Goal: Task Accomplishment & Management: Use online tool/utility

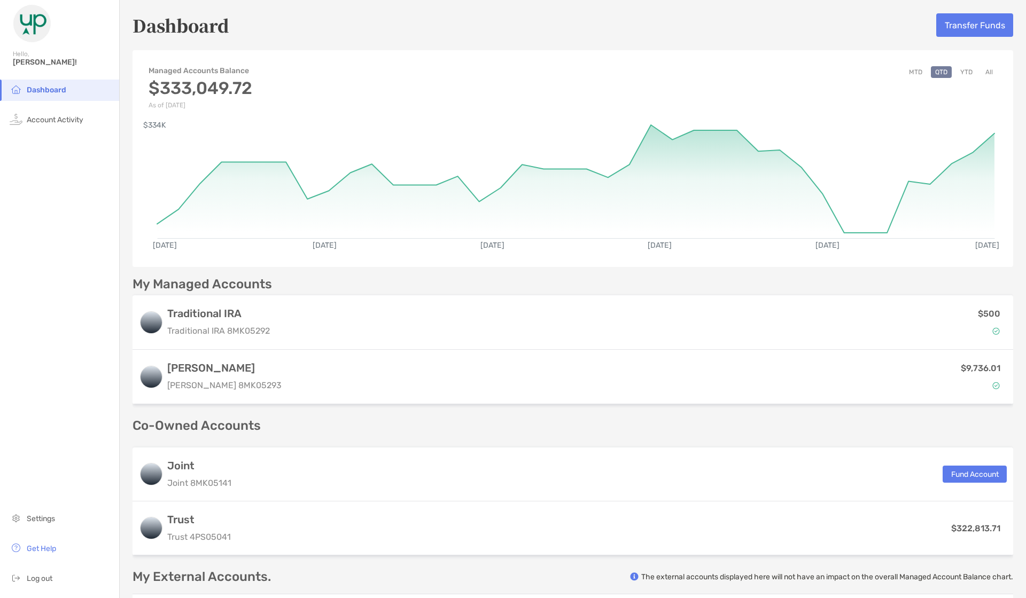
click at [965, 24] on button "Transfer Funds" at bounding box center [974, 25] width 77 height 24
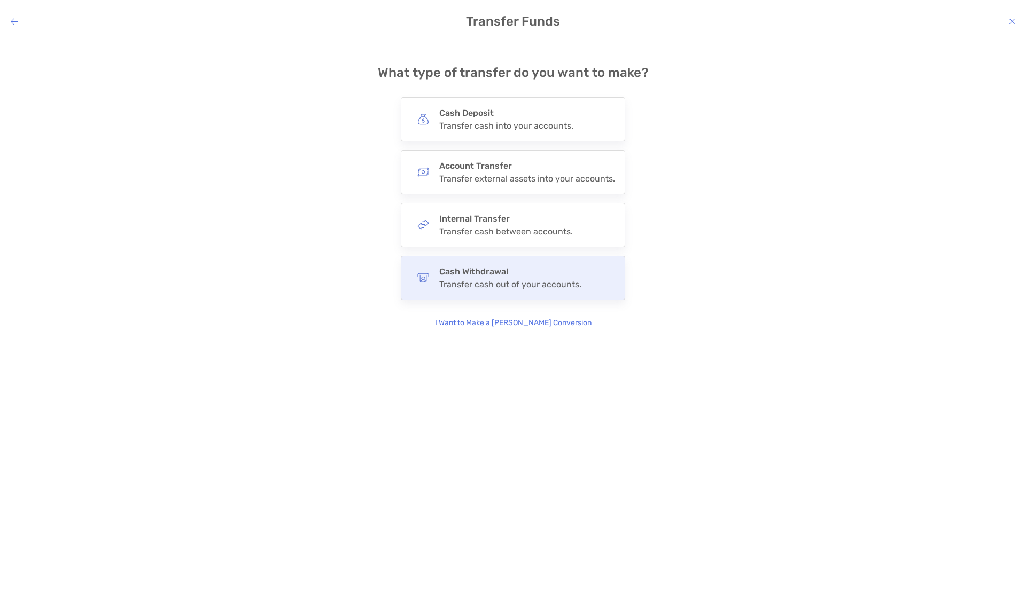
click at [488, 268] on h4 "Cash Withdrawal" at bounding box center [510, 272] width 142 height 10
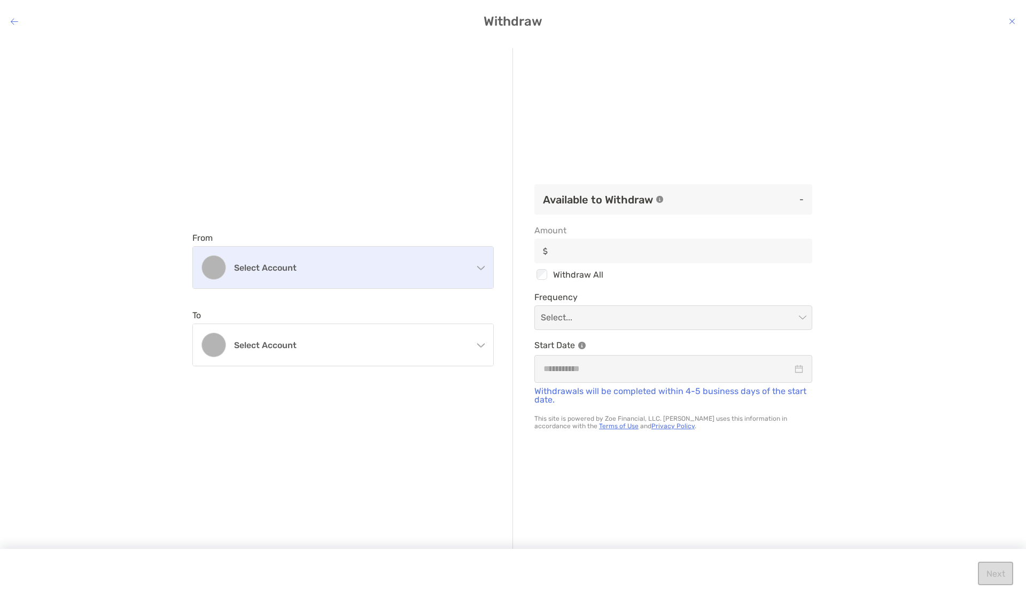
click at [259, 269] on h4 "Select account" at bounding box center [349, 268] width 231 height 10
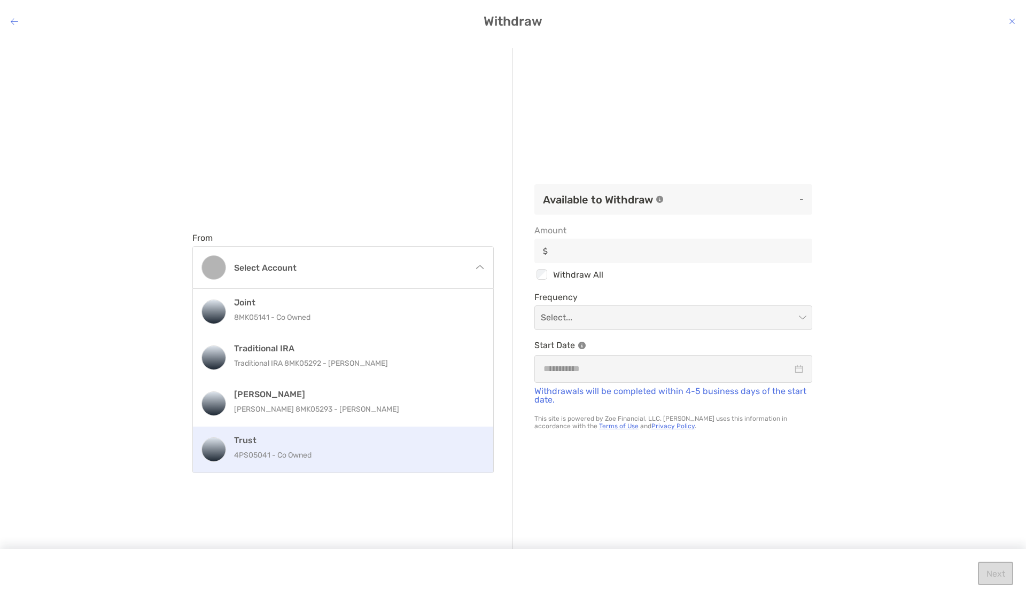
click at [292, 462] on p "4PS05041 - Co Owned" at bounding box center [354, 455] width 241 height 13
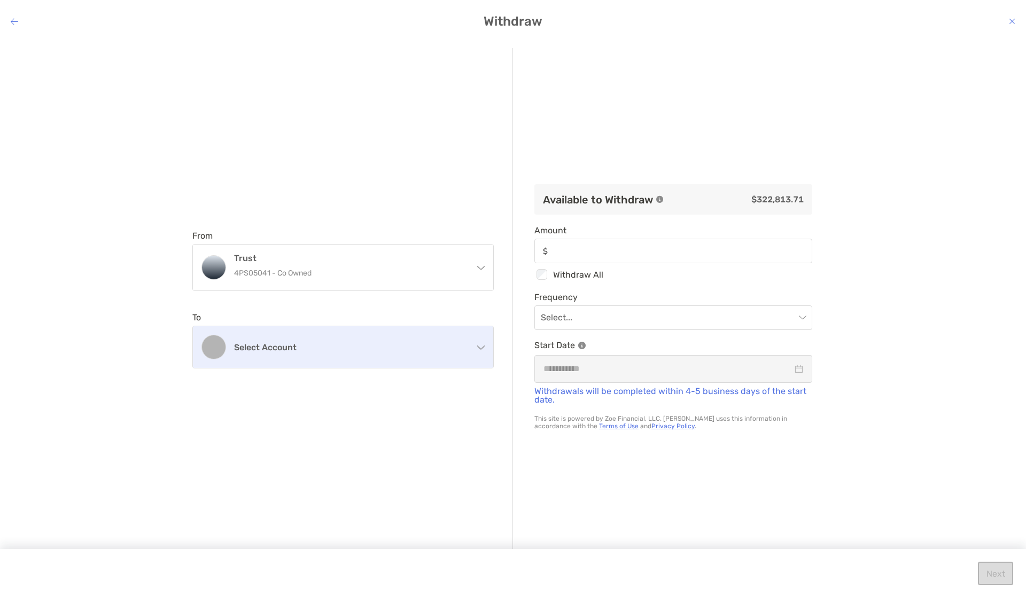
click at [315, 352] on h4 "Select account" at bounding box center [349, 348] width 231 height 10
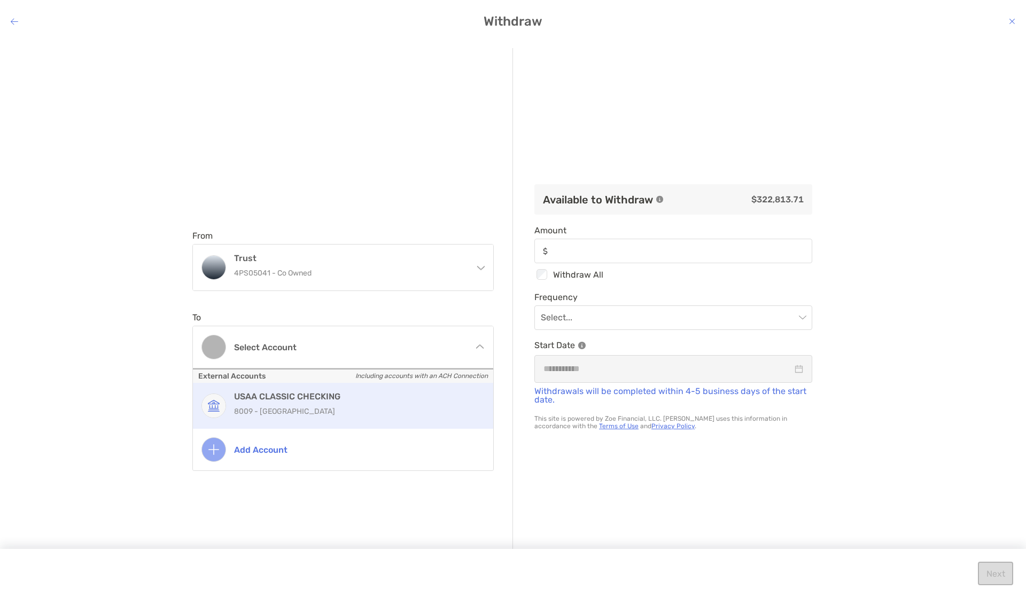
click at [302, 407] on p "8009 - [GEOGRAPHIC_DATA]" at bounding box center [354, 411] width 241 height 13
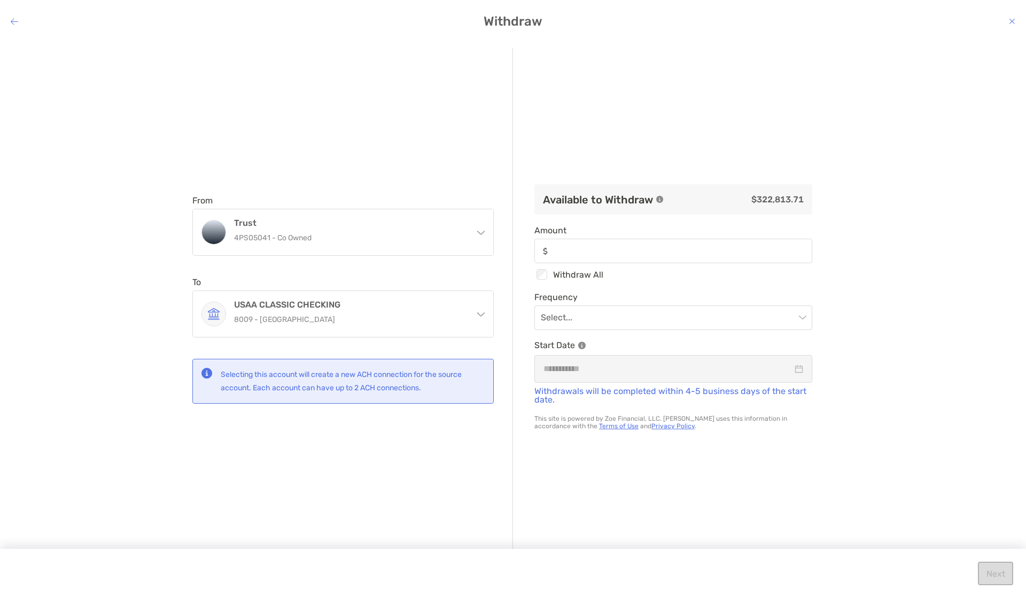
click at [400, 458] on div "From Trust 4PS05041 - Co Owned Joint 8MK05141 - Co Owned Traditional IRA Tradit…" at bounding box center [352, 299] width 321 height 503
click at [630, 252] on input "Amount" at bounding box center [681, 251] width 259 height 9
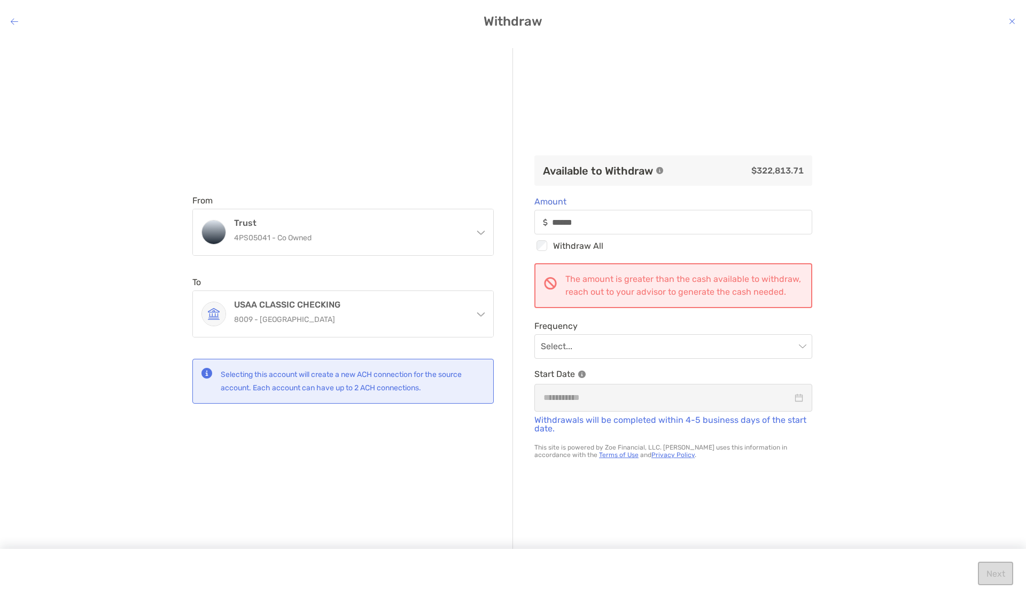
click at [843, 340] on div "From Trust 4PS05041 - Co Owned Joint 8MK05141 - Co Owned Traditional IRA Tradit…" at bounding box center [513, 311] width 1026 height 543
click at [884, 333] on div "From Trust 4PS05041 - Co Owned Joint 8MK05141 - Co Owned Traditional IRA Tradit…" at bounding box center [513, 311] width 1026 height 543
click at [556, 218] on input "******" at bounding box center [681, 222] width 259 height 9
type input "******"
drag, startPoint x: 868, startPoint y: 360, endPoint x: 874, endPoint y: 363, distance: 7.2
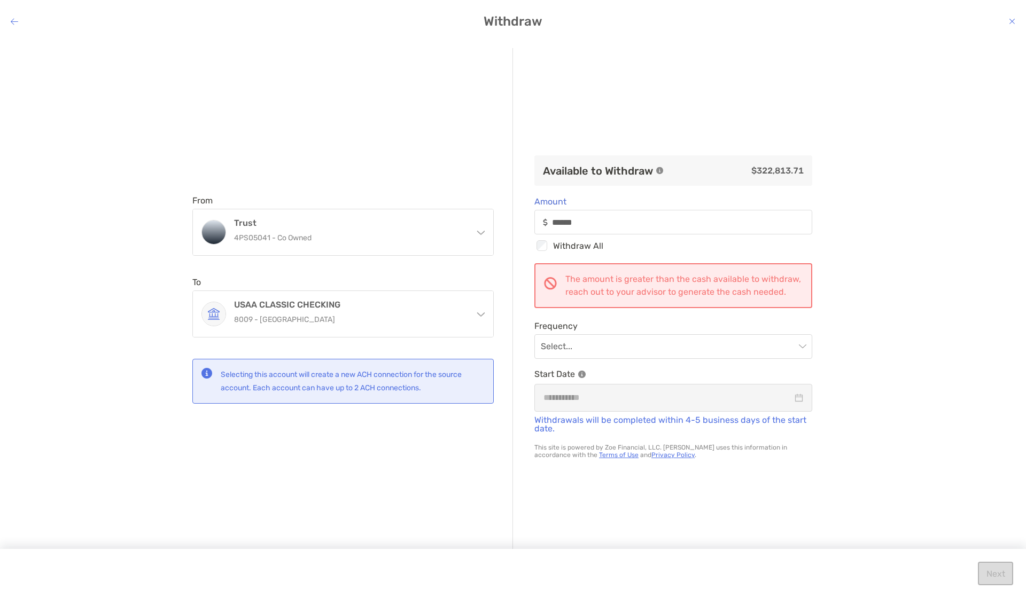
click at [869, 364] on div "From Trust 4PS05041 - Co Owned Joint 8MK05141 - Co Owned Traditional IRA Tradit…" at bounding box center [513, 311] width 1026 height 543
click at [660, 168] on icon "modal" at bounding box center [659, 171] width 6 height 6
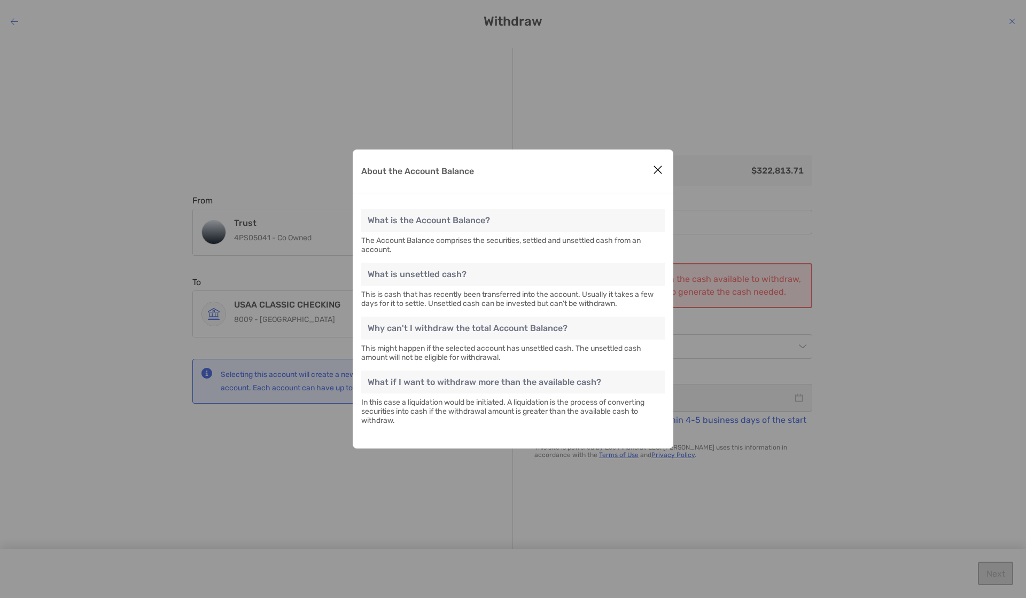
click at [653, 170] on icon "Close modal" at bounding box center [658, 170] width 10 height 13
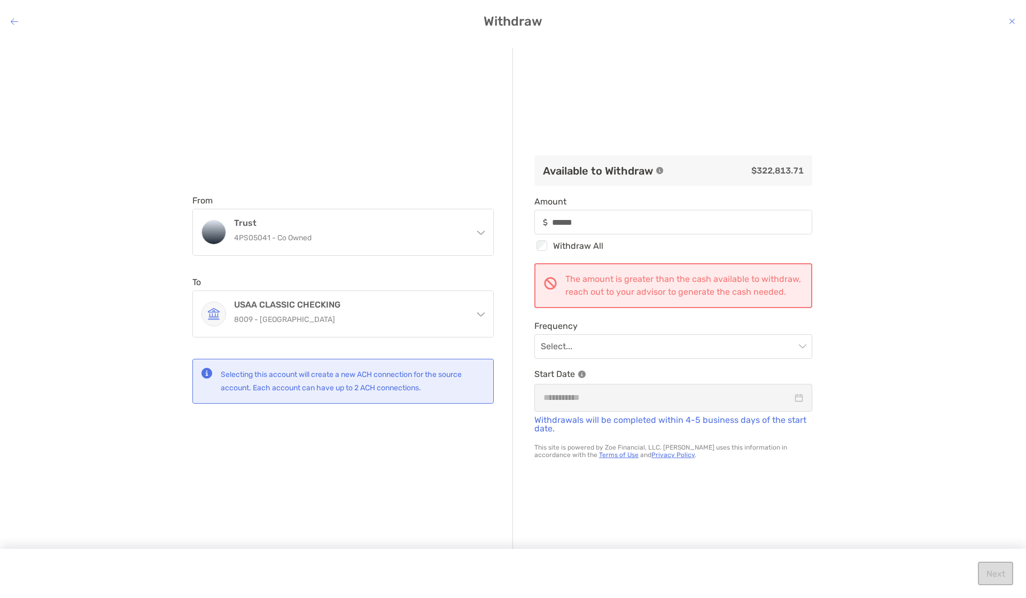
click at [369, 137] on div "From Trust 4PS05041 - Co Owned Joint 8MK05141 - Co Owned Traditional IRA Tradit…" at bounding box center [352, 299] width 321 height 503
click at [1008, 20] on h4 "Withdraw" at bounding box center [513, 21] width 1026 height 15
click at [1015, 20] on icon "modal" at bounding box center [1012, 21] width 6 height 9
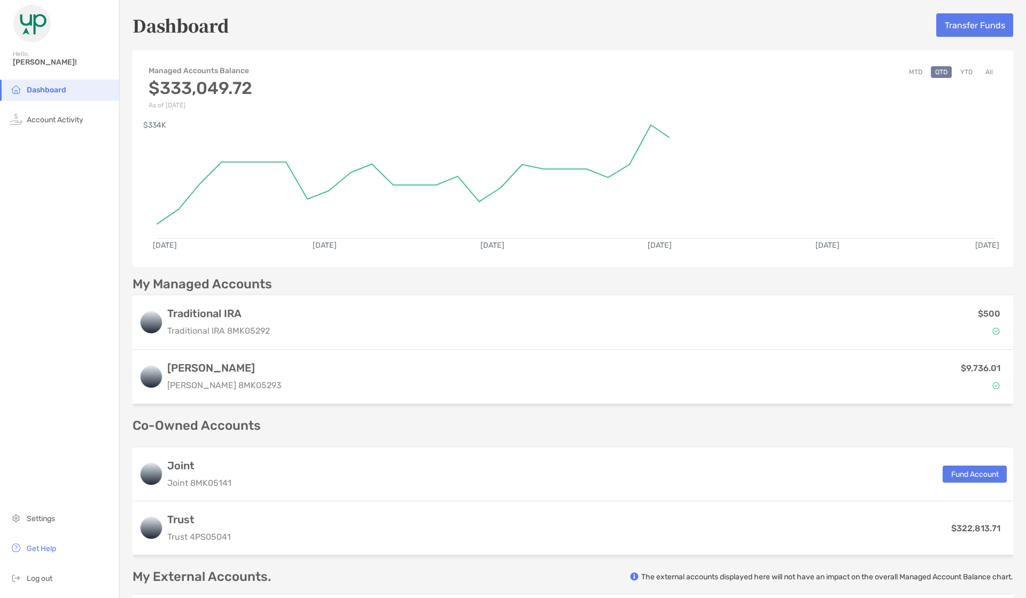
scroll to position [170, 0]
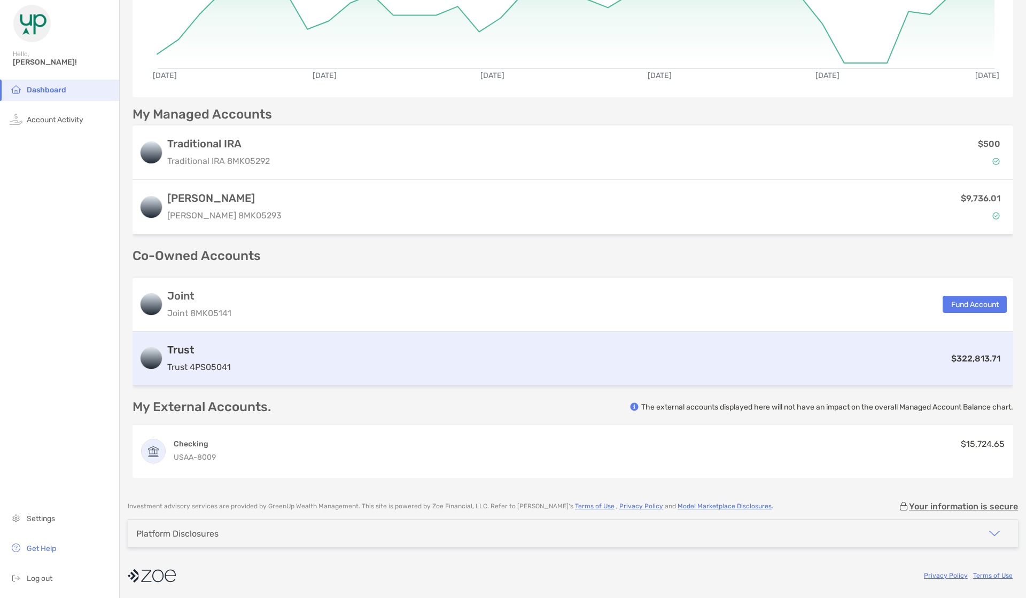
click at [449, 360] on div "$322,813.71" at bounding box center [621, 358] width 772 height 13
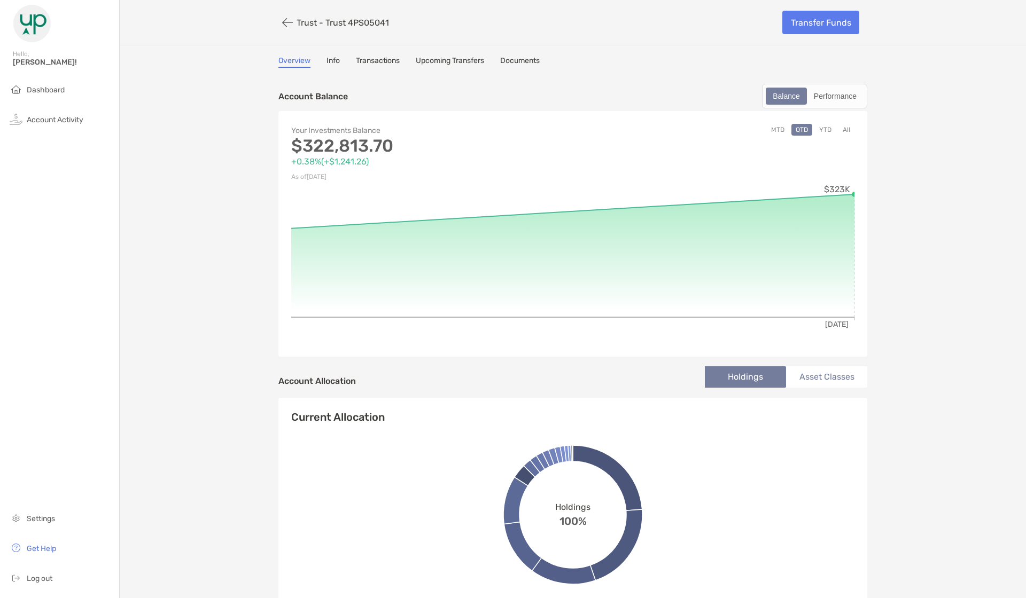
click at [455, 61] on link "Upcoming Transfers" at bounding box center [450, 62] width 68 height 12
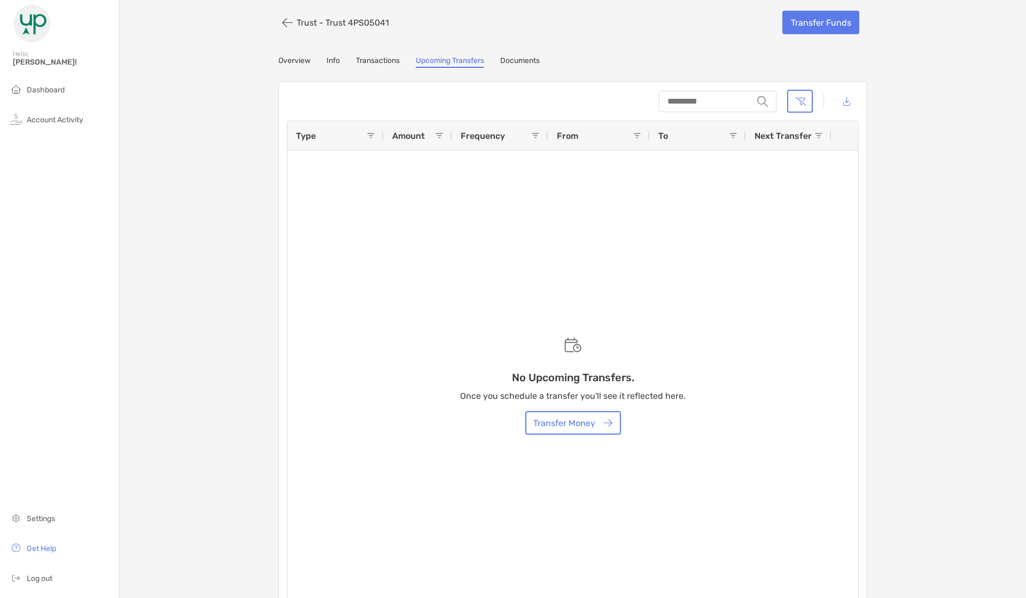
click at [364, 60] on link "Transactions" at bounding box center [378, 62] width 44 height 12
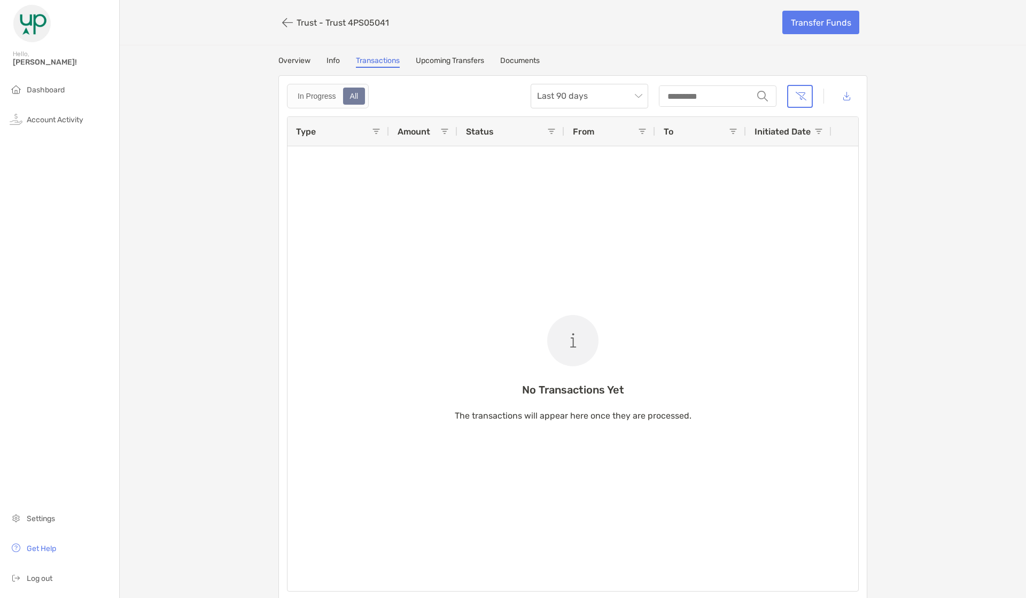
click at [329, 64] on link "Info" at bounding box center [332, 62] width 13 height 12
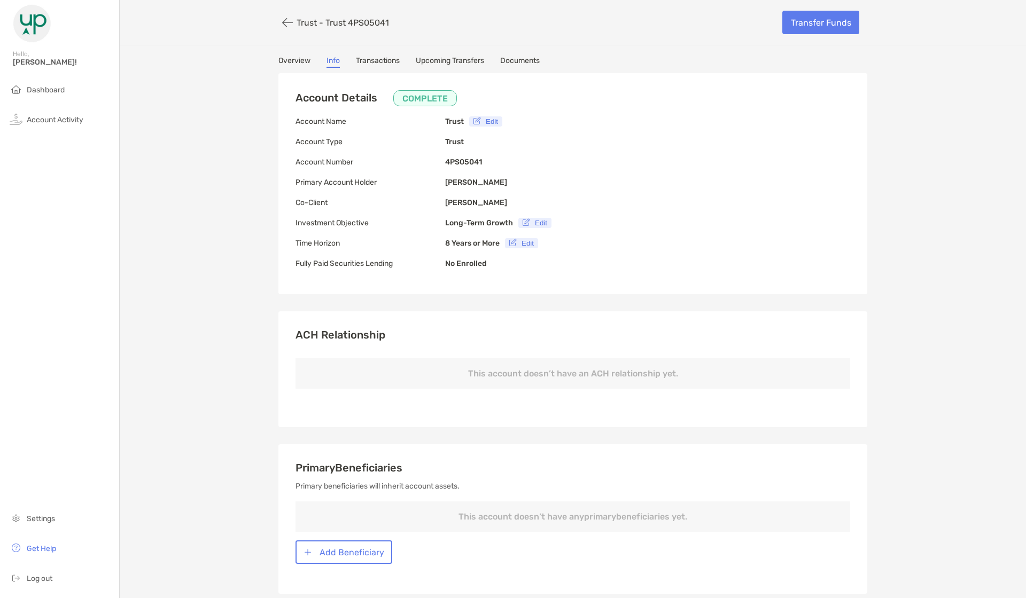
click at [304, 61] on link "Overview" at bounding box center [294, 62] width 32 height 12
